Goal: Obtain resource: Obtain resource

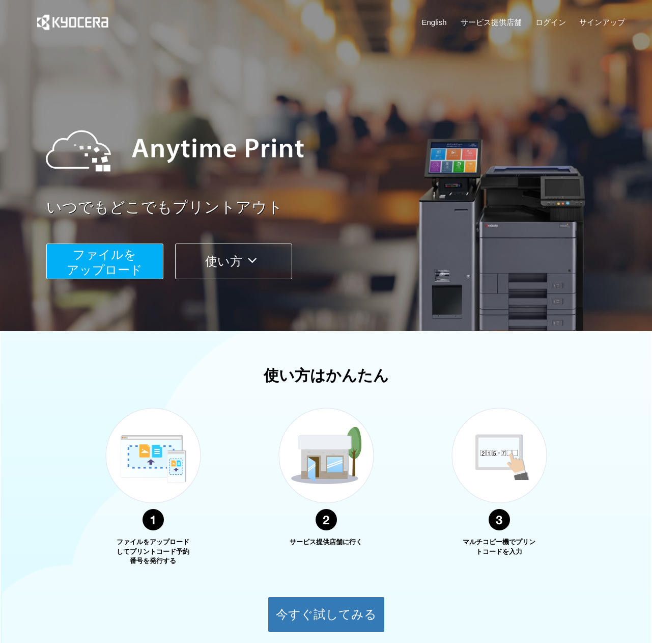
click at [127, 266] on span "ファイルを ​​アップロード" at bounding box center [105, 261] width 76 height 29
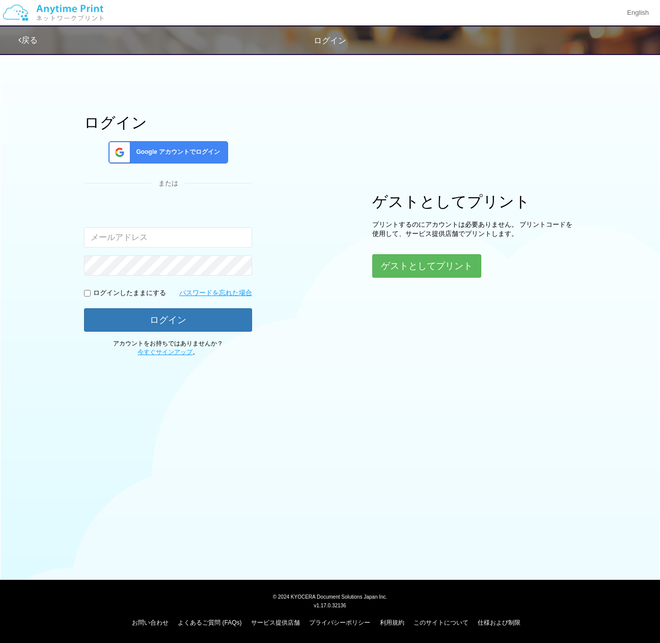
click at [186, 242] on input "email" at bounding box center [168, 237] width 168 height 20
click at [190, 161] on div "Google アカウントでログイン" at bounding box center [168, 152] width 120 height 22
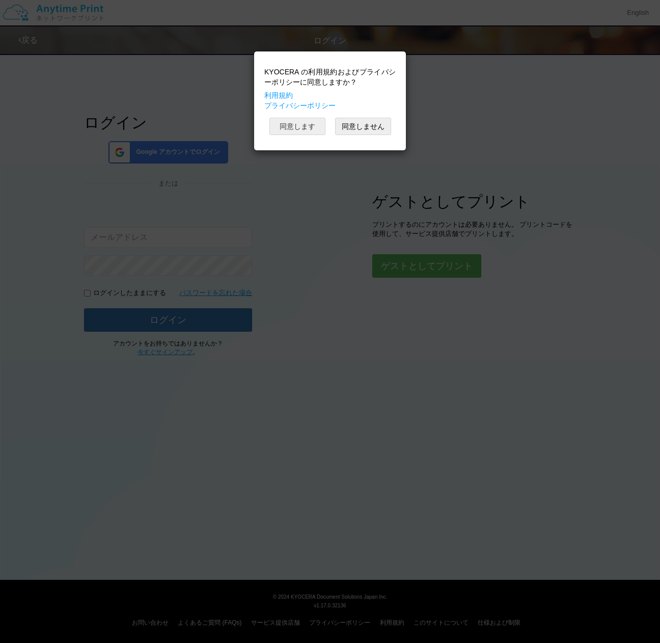
click at [293, 128] on button "同意します" at bounding box center [297, 126] width 56 height 17
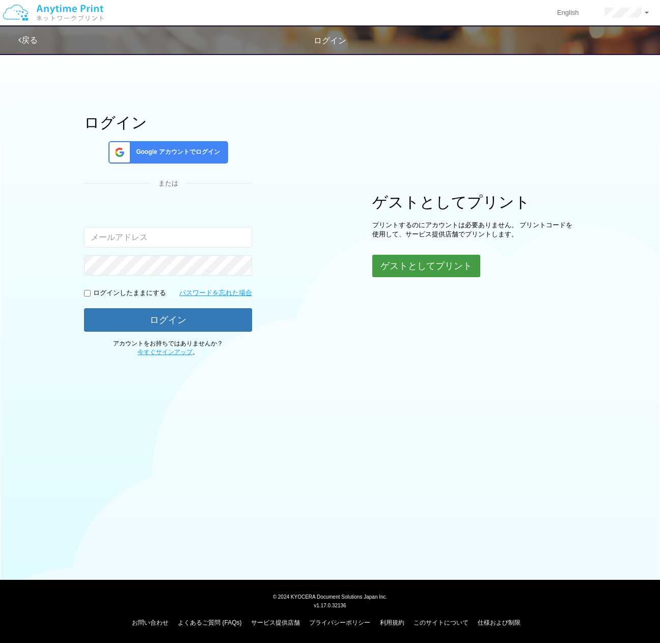
click at [399, 266] on button "ゲストとしてプリント" at bounding box center [426, 266] width 108 height 22
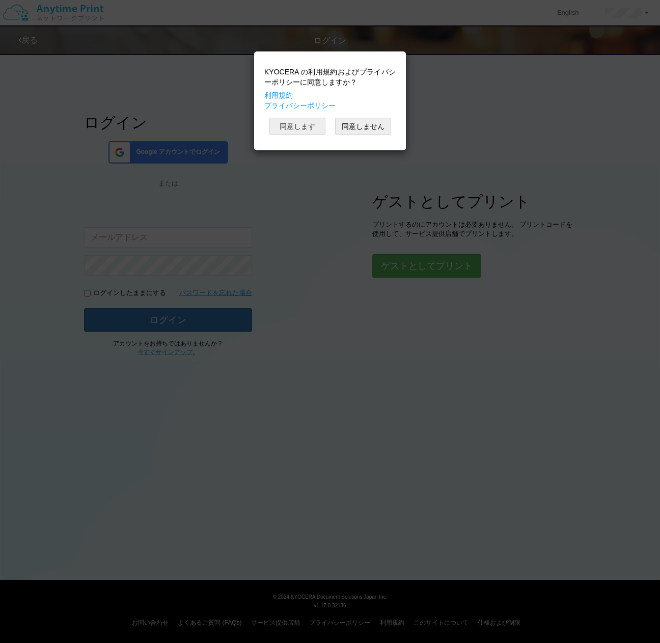
click at [303, 128] on button "同意します" at bounding box center [297, 126] width 56 height 17
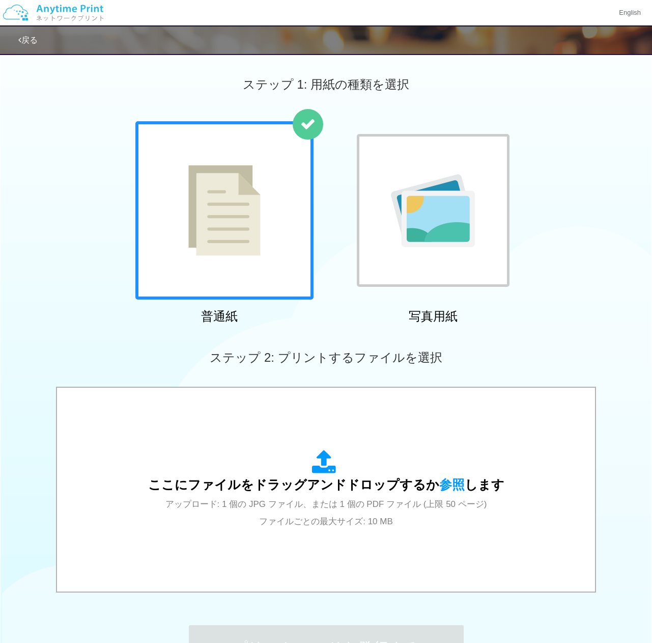
click at [252, 245] on img at bounding box center [224, 210] width 72 height 91
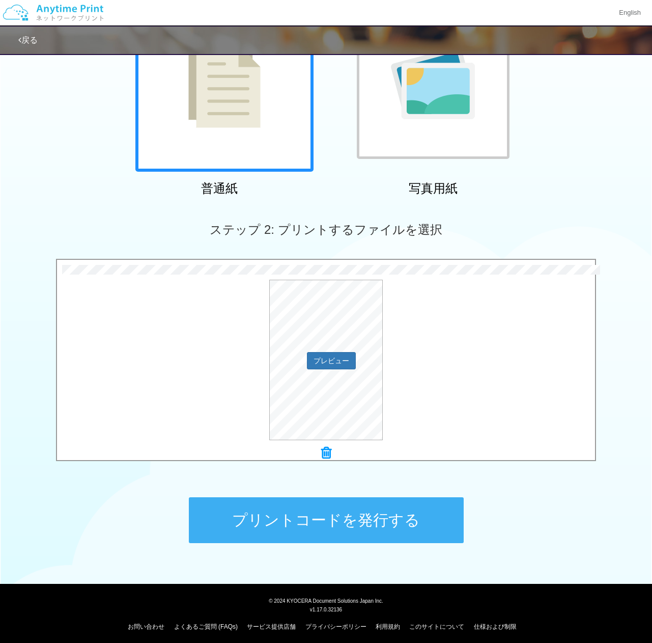
scroll to position [132, 0]
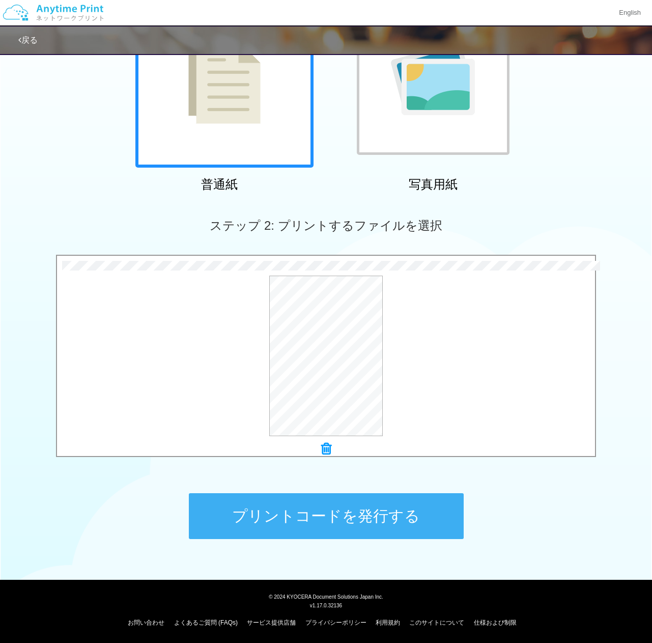
click at [273, 524] on button "プリントコードを発行する" at bounding box center [326, 516] width 275 height 46
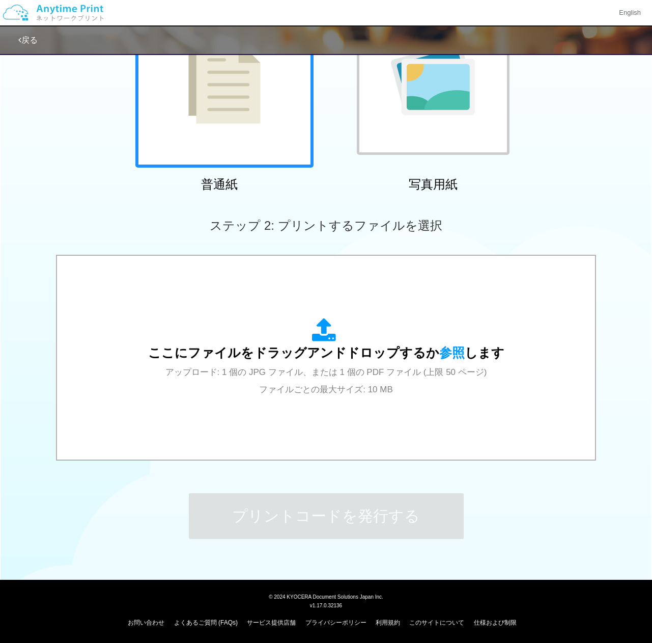
scroll to position [0, 0]
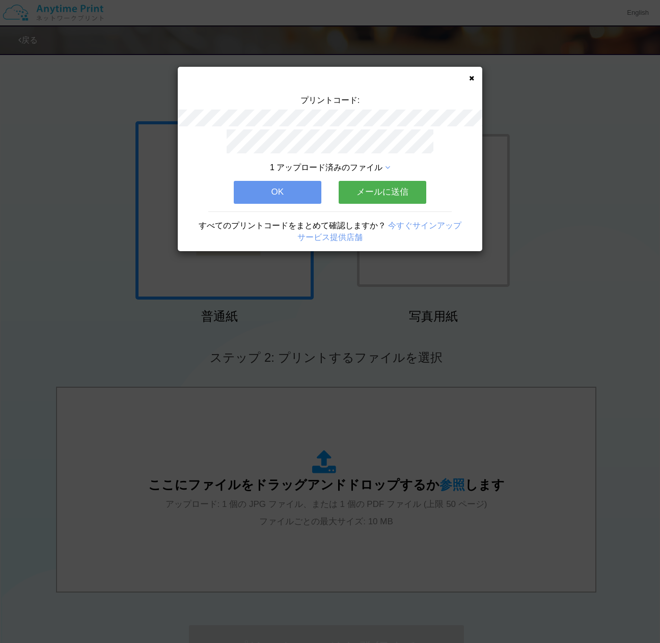
click at [362, 187] on button "メールに送信" at bounding box center [383, 192] width 88 height 22
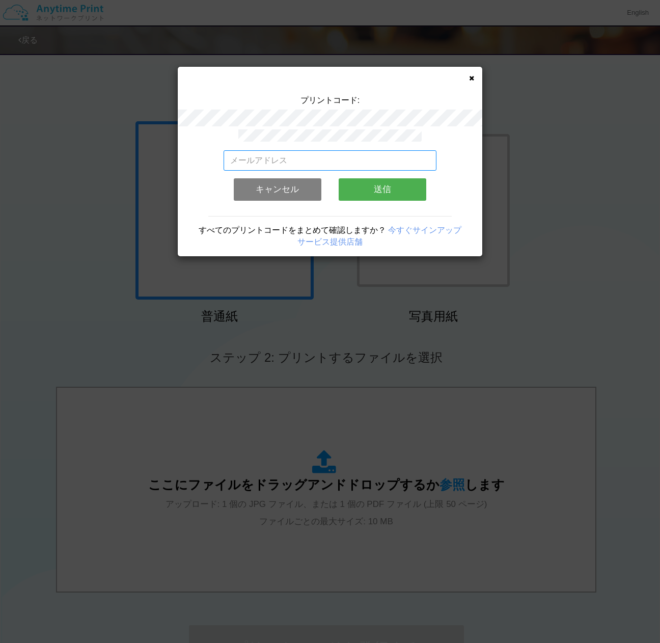
click at [335, 159] on input "email" at bounding box center [330, 160] width 213 height 20
type input "[EMAIL_ADDRESS][DOMAIN_NAME]"
click at [368, 191] on button "送信" at bounding box center [383, 189] width 88 height 22
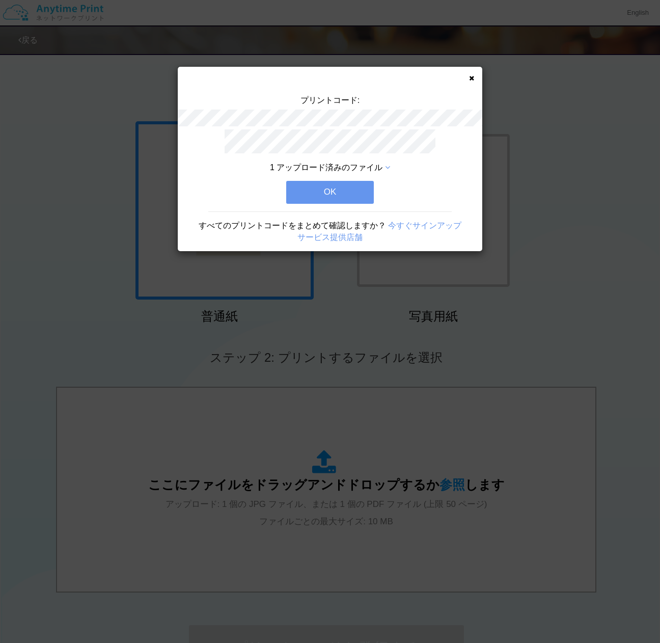
click at [341, 187] on button "OK" at bounding box center [330, 192] width 88 height 22
